Goal: Transaction & Acquisition: Book appointment/travel/reservation

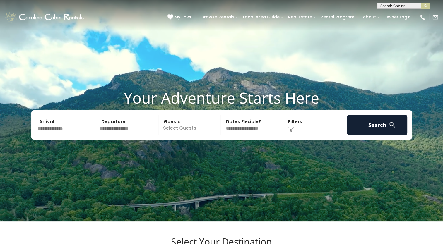
click at [69, 135] on input "text" at bounding box center [66, 125] width 61 height 21
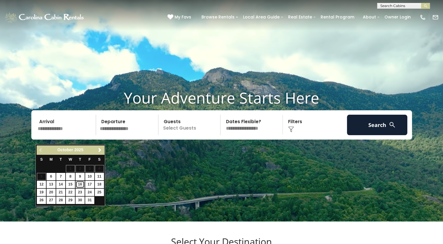
click at [79, 182] on link "16" at bounding box center [80, 184] width 9 height 7
type input "********"
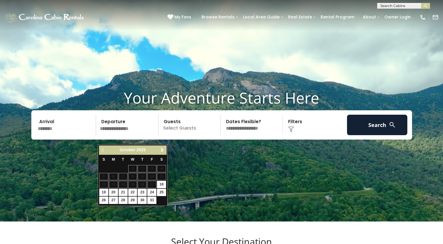
click at [103, 189] on td "19" at bounding box center [104, 193] width 10 height 8
type input "********"
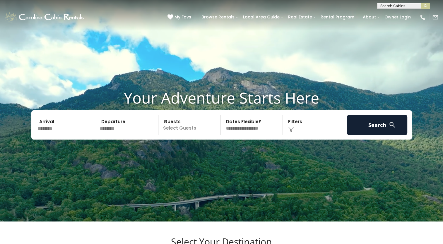
click at [182, 134] on p "Select Guests" at bounding box center [190, 125] width 60 height 21
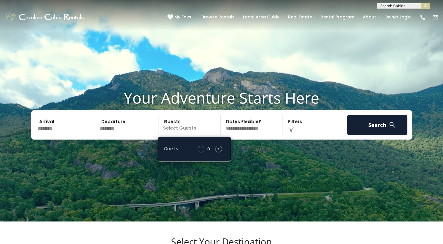
click at [220, 152] on span "+" at bounding box center [218, 149] width 2 height 6
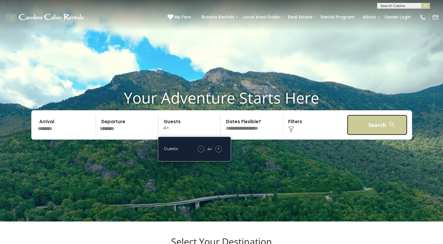
click at [380, 129] on button "Search" at bounding box center [377, 125] width 61 height 21
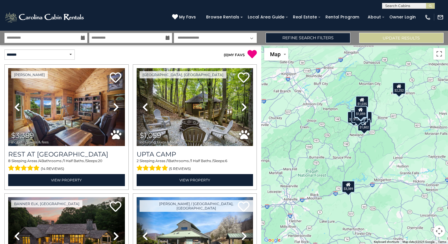
click at [386, 130] on div "$3,389 $1,059 $5,391 $2,252 $1,926 $1,494 $1,035 $1,631 $3,160 $2,147 $1,664 $7…" at bounding box center [354, 144] width 187 height 199
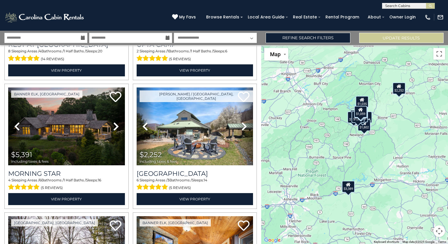
scroll to position [111, 0]
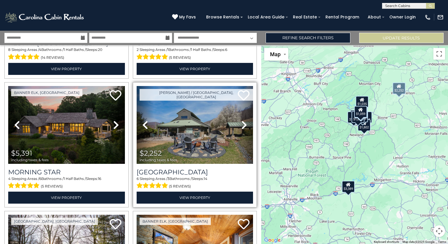
click at [241, 125] on icon at bounding box center [244, 124] width 6 height 9
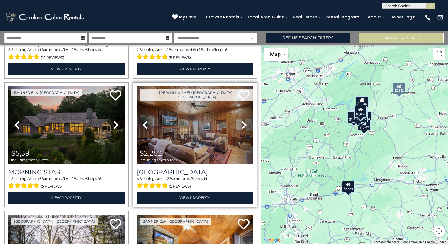
click at [241, 125] on icon at bounding box center [244, 124] width 6 height 9
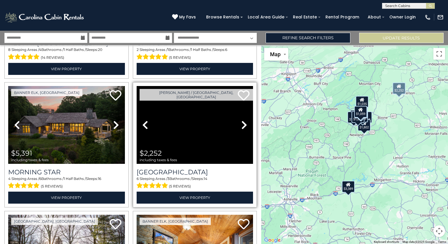
click at [241, 125] on icon at bounding box center [244, 124] width 6 height 9
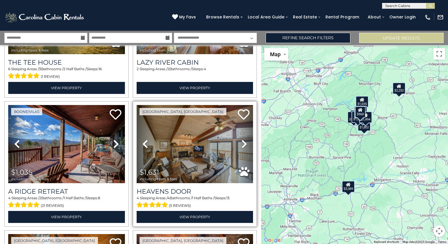
scroll to position [354, 0]
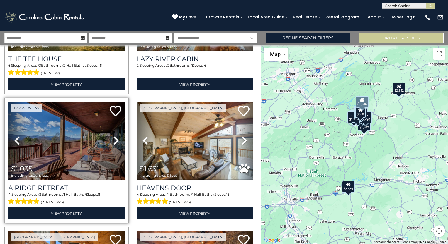
click at [113, 136] on icon at bounding box center [116, 140] width 6 height 9
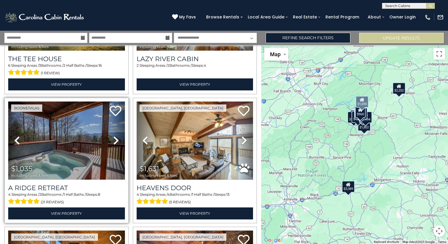
click at [113, 136] on icon at bounding box center [116, 140] width 6 height 9
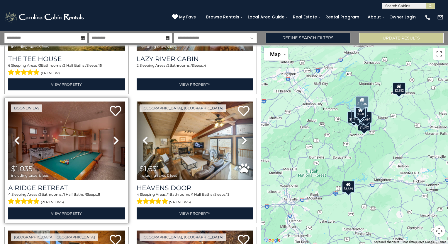
click at [113, 136] on icon at bounding box center [116, 140] width 6 height 9
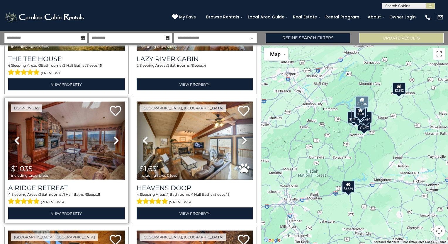
click at [82, 139] on img at bounding box center [66, 141] width 117 height 78
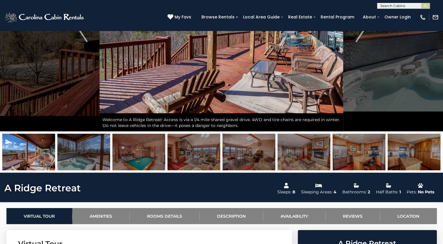
scroll to position [118, 0]
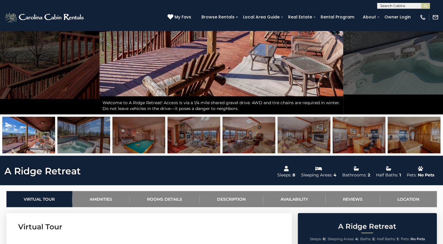
click at [77, 136] on img at bounding box center [83, 135] width 53 height 37
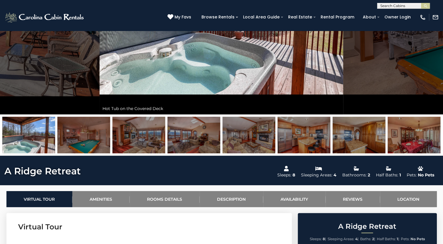
drag, startPoint x: 442, startPoint y: 45, endPoint x: 438, endPoint y: 20, distance: 25.5
